Goal: Transaction & Acquisition: Purchase product/service

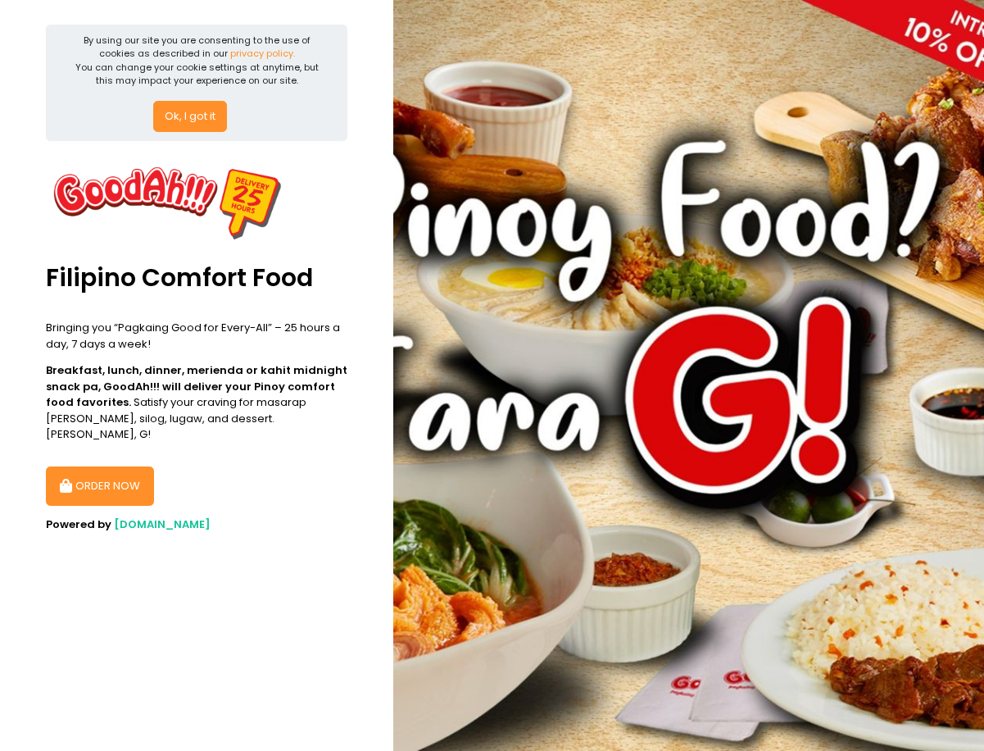
click at [207, 114] on button "Ok, I got it" at bounding box center [190, 116] width 74 height 31
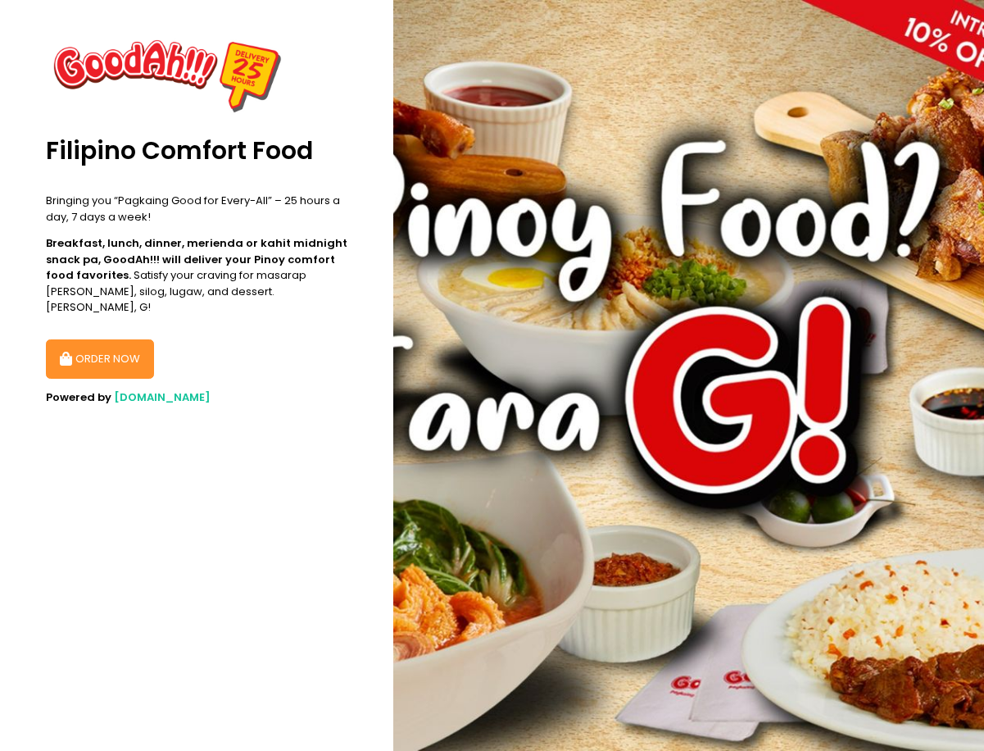
click at [117, 339] on button "ORDER NOW" at bounding box center [100, 358] width 108 height 39
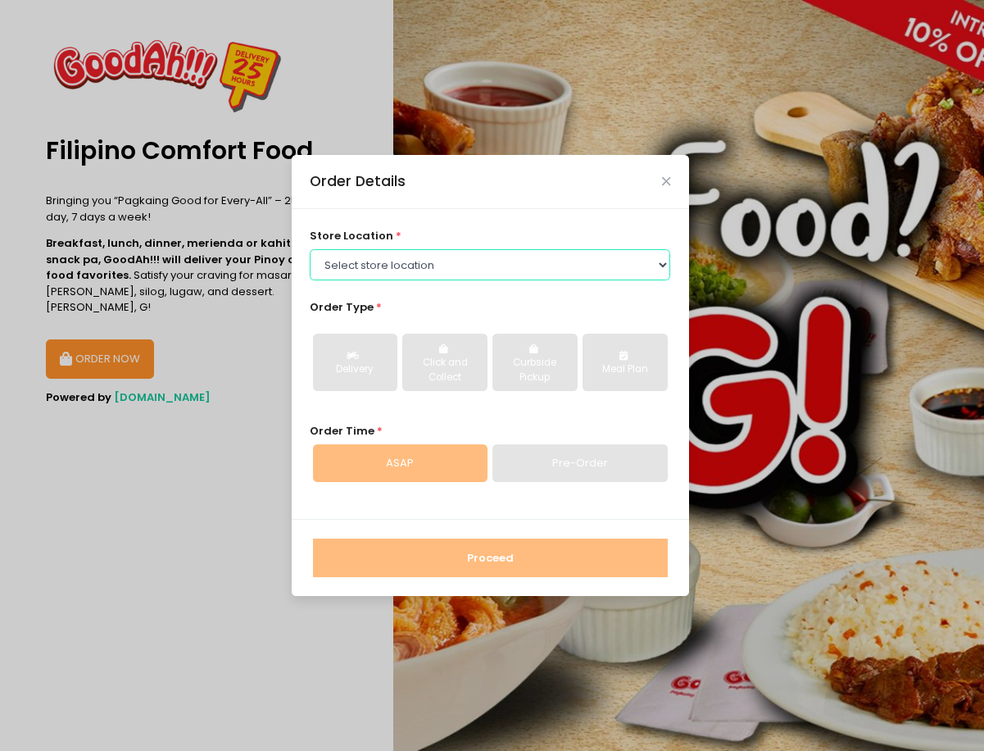
click at [472, 275] on select "Select store location GoodAh!!! Timog GoodAh!!!Granada GoodAh!!! Sucat GoodAh!!…" at bounding box center [490, 264] width 361 height 31
click at [443, 259] on select "Select store location GoodAh!!! Timog GoodAh!!!Granada GoodAh!!! Sucat GoodAh!!…" at bounding box center [490, 264] width 361 height 31
click at [443, 266] on select "Select store location GoodAh!!! Timog GoodAh!!!Granada GoodAh!!! Sucat GoodAh!!…" at bounding box center [490, 264] width 361 height 31
select select "61a971b5a40c0805e2bf2eaa"
click at [310, 249] on select "Select store location GoodAh!!! Timog GoodAh!!!Granada GoodAh!!! Sucat GoodAh!!…" at bounding box center [490, 264] width 361 height 31
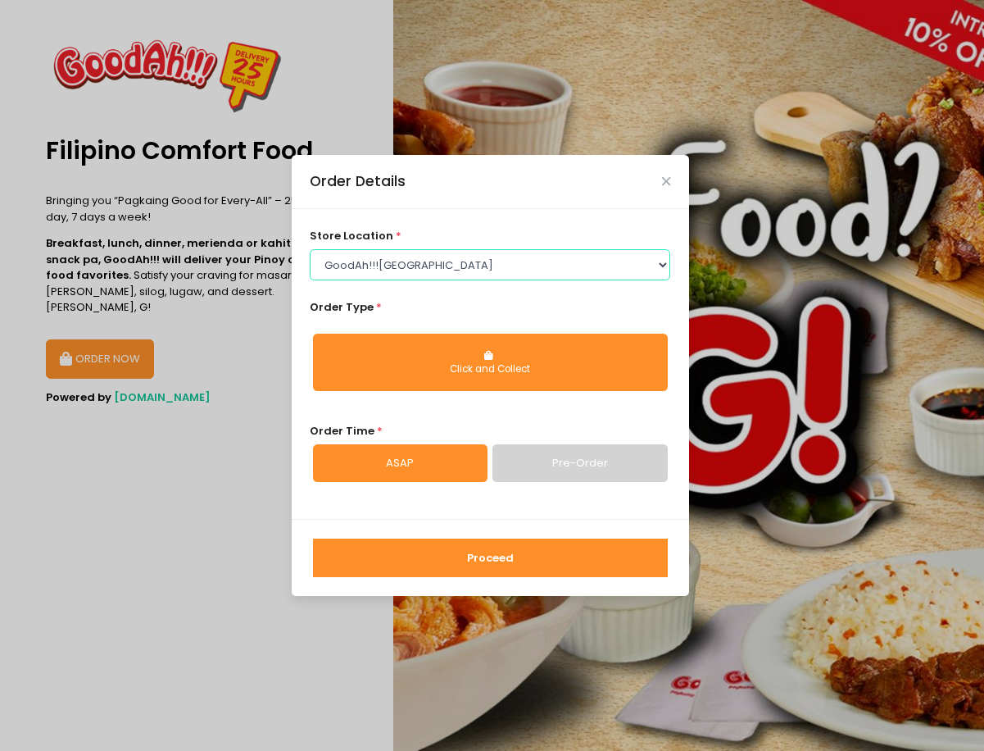
click at [472, 271] on select "Select store location GoodAh!!! Timog GoodAh!!!Granada GoodAh!!! Sucat GoodAh!!…" at bounding box center [490, 264] width 361 height 31
click at [475, 525] on div "Proceed" at bounding box center [491, 557] width 398 height 77
click at [143, 398] on div "Order Details store location * Select store location GoodAh!!! Timog GoodAh!!!G…" at bounding box center [492, 375] width 984 height 751
